Goal: Transaction & Acquisition: Purchase product/service

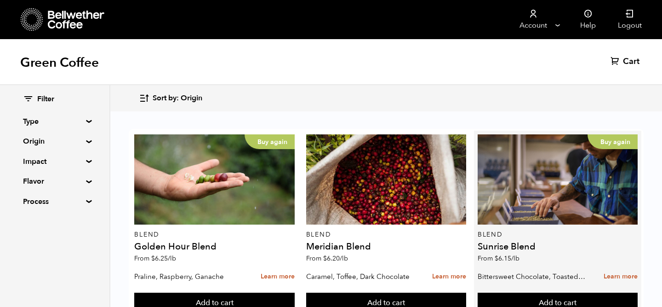
click at [556, 138] on div "Buy again Blend Sunrise Blend From $ 6.15 /lb" at bounding box center [558, 200] width 160 height 133
click at [553, 255] on p "From $ 6.15 /lb" at bounding box center [558, 258] width 160 height 6
click at [526, 234] on p "Blend" at bounding box center [558, 234] width 160 height 6
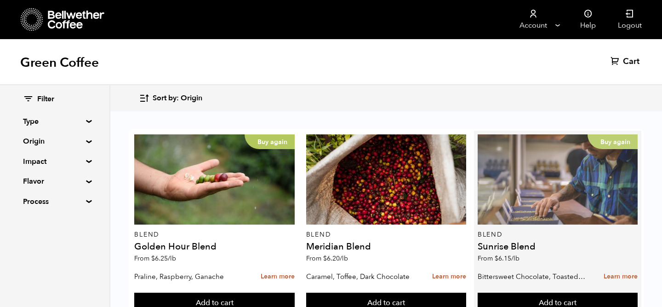
scroll to position [51, 0]
click at [530, 173] on div "Buy again" at bounding box center [558, 179] width 160 height 90
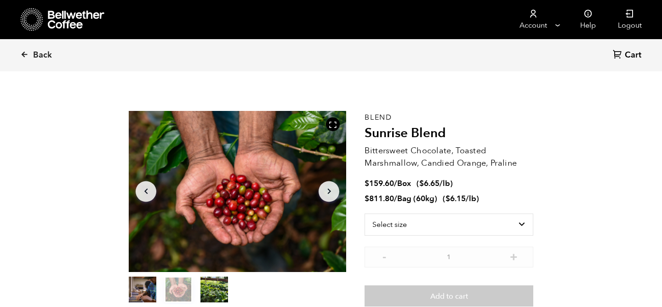
scroll to position [400, 394]
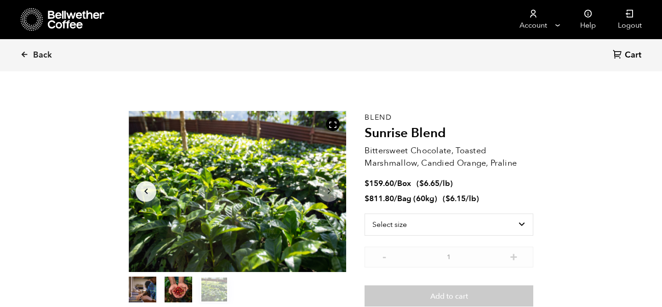
click at [148, 195] on icon "Arrow Left" at bounding box center [146, 191] width 11 height 11
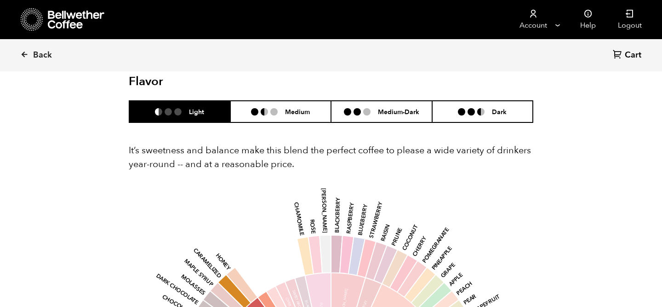
scroll to position [541, 0]
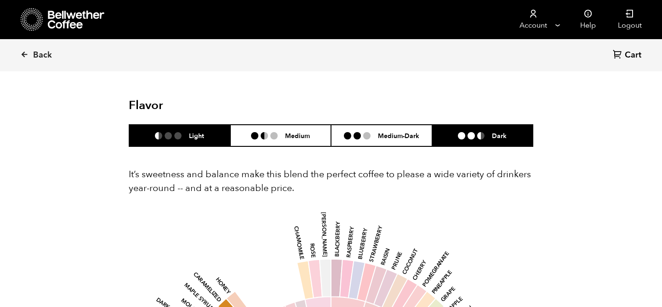
click at [468, 141] on li "Dark" at bounding box center [482, 136] width 101 height 22
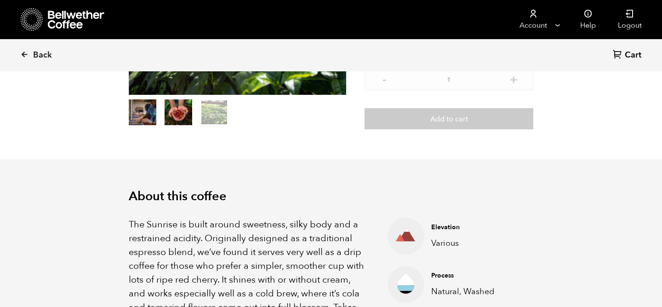
scroll to position [131, 0]
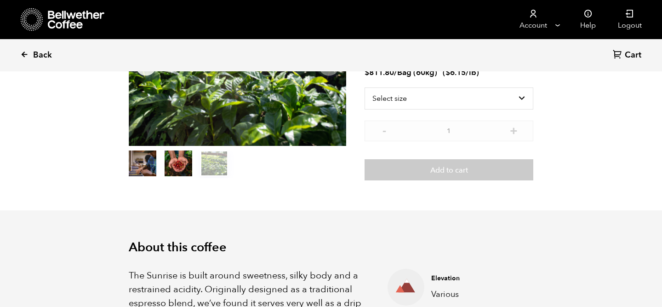
click at [24, 53] on icon at bounding box center [24, 54] width 8 height 8
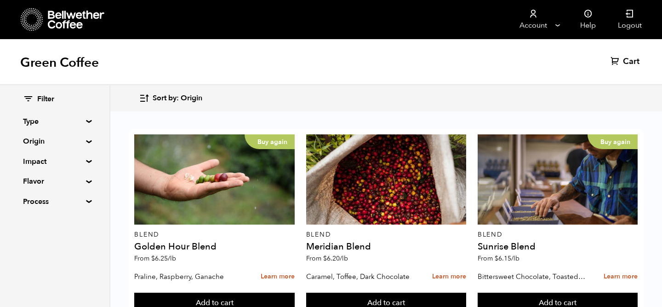
click at [40, 169] on div "Filter Type Blend Single Origin Decaf Seasonal Year Round Origin Blend Brazil B…" at bounding box center [54, 150] width 63 height 113
click at [40, 162] on summary "Impact" at bounding box center [54, 161] width 63 height 11
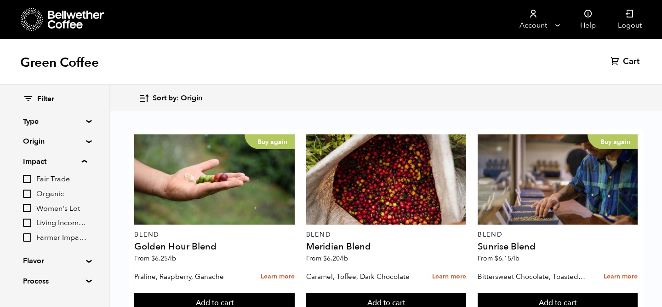
click at [29, 207] on input "Women's Lot" at bounding box center [27, 208] width 8 height 8
checkbox input "true"
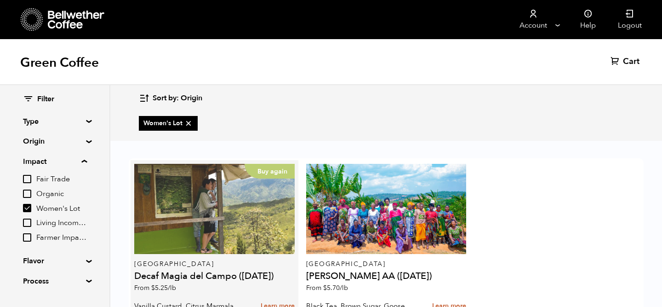
scroll to position [44, 0]
click at [229, 170] on div "Buy again" at bounding box center [214, 209] width 160 height 90
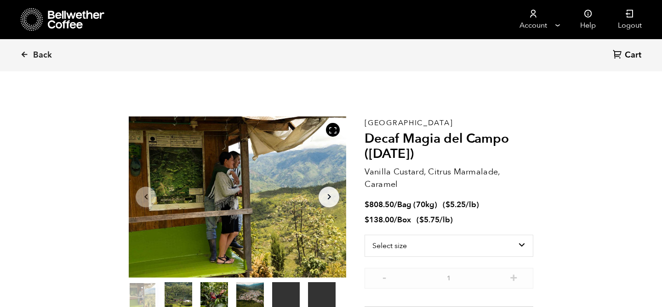
scroll to position [400, 394]
click at [327, 198] on icon "Arrow Right" at bounding box center [329, 196] width 11 height 11
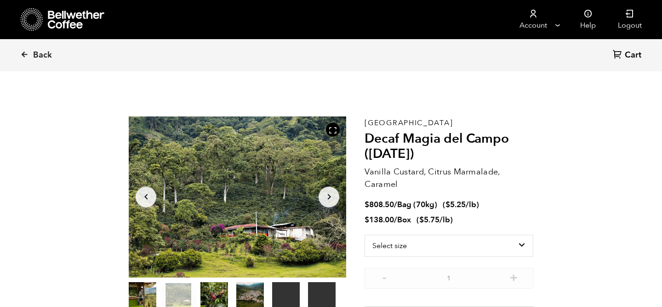
click at [327, 198] on icon "Arrow Right" at bounding box center [329, 196] width 11 height 11
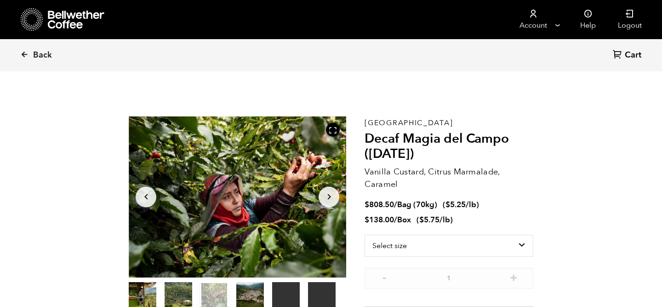
click at [327, 198] on icon "Arrow Right" at bounding box center [329, 196] width 11 height 11
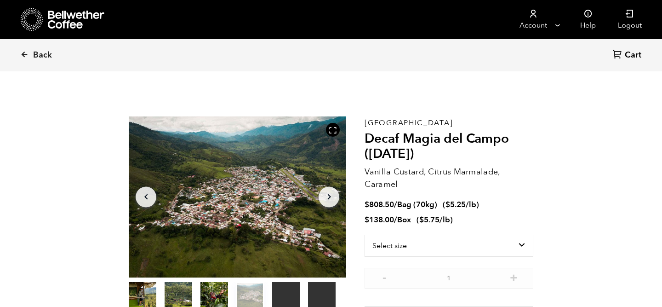
click at [145, 195] on icon "button" at bounding box center [145, 197] width 3 height 6
